Goal: Communication & Community: Answer question/provide support

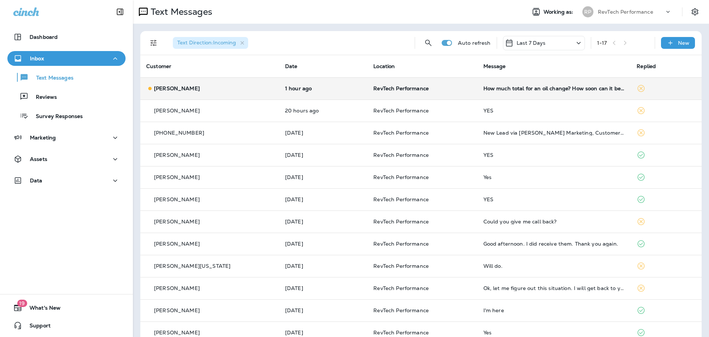
click at [508, 92] on td "How much total for an oil change? How soon can it be booked?" at bounding box center [555, 88] width 154 height 22
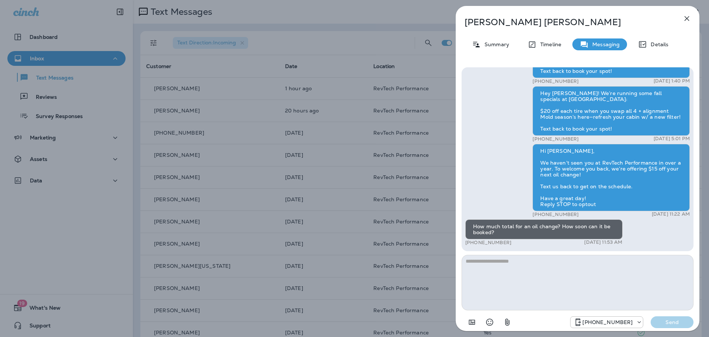
click at [515, 23] on p "[PERSON_NAME]" at bounding box center [566, 22] width 202 height 10
click at [547, 15] on div "[PERSON_NAME] Summary Timeline Messaging Details Hi , this is Rino at RevTech P…" at bounding box center [578, 170] width 244 height 329
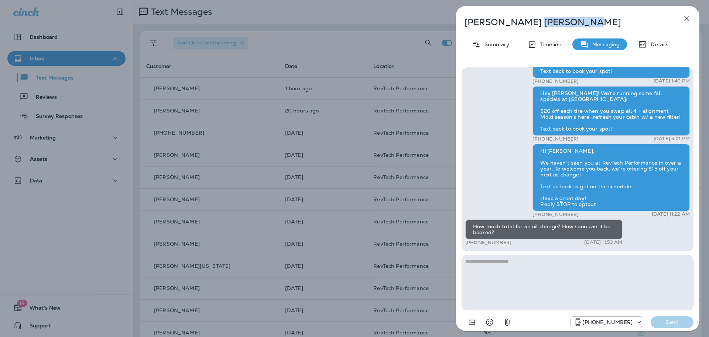
click at [555, 22] on p "[PERSON_NAME]" at bounding box center [566, 22] width 202 height 10
drag, startPoint x: 461, startPoint y: 21, endPoint x: 572, endPoint y: 20, distance: 110.9
click at [572, 20] on div "[PERSON_NAME]" at bounding box center [565, 22] width 219 height 10
copy p "[PERSON_NAME]"
click at [685, 16] on icon "button" at bounding box center [687, 18] width 9 height 9
